Goal: Transaction & Acquisition: Register for event/course

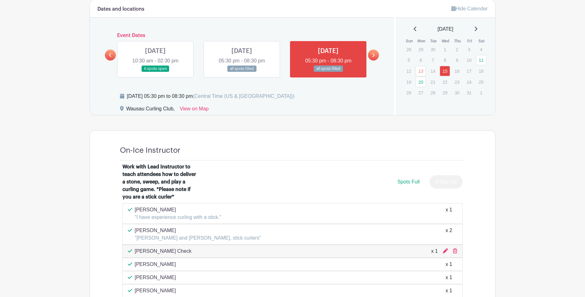
scroll to position [345, 0]
click at [372, 52] on icon at bounding box center [373, 54] width 3 height 5
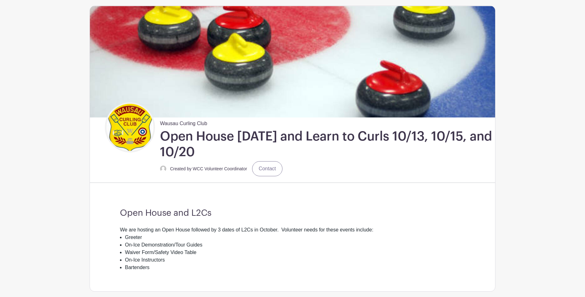
scroll to position [0, 0]
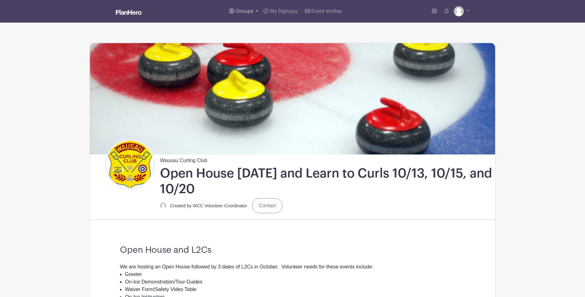
click at [241, 10] on span "Groups" at bounding box center [245, 11] width 18 height 5
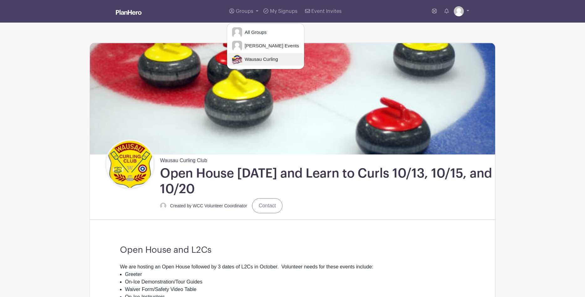
click at [251, 58] on span "Wausau Curling" at bounding box center [260, 59] width 36 height 7
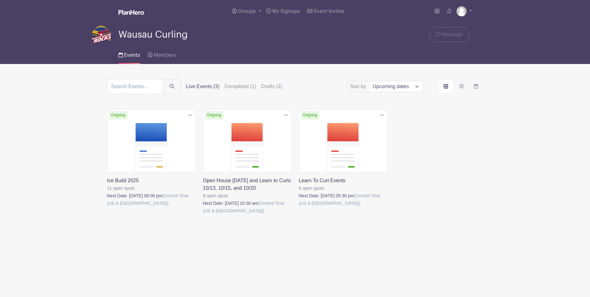
click at [203, 214] on link at bounding box center [203, 214] width 0 height 0
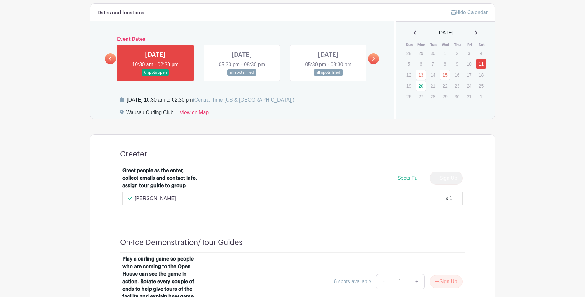
scroll to position [345, 0]
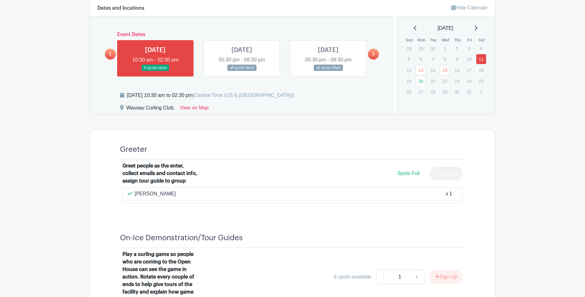
click at [155, 71] on link at bounding box center [155, 71] width 0 height 0
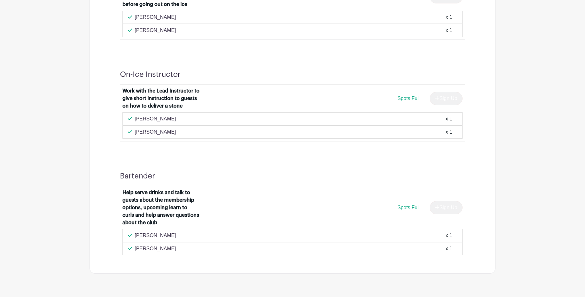
scroll to position [861, 0]
